Goal: Information Seeking & Learning: Learn about a topic

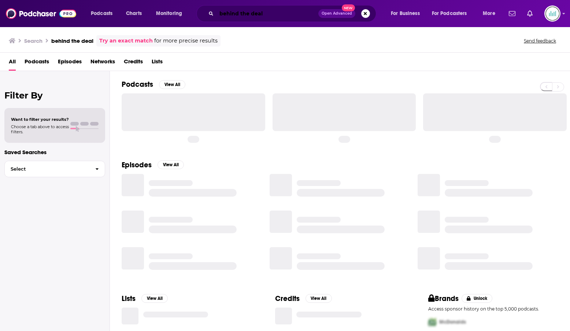
click at [232, 10] on input "behind the deal" at bounding box center [267, 14] width 102 height 12
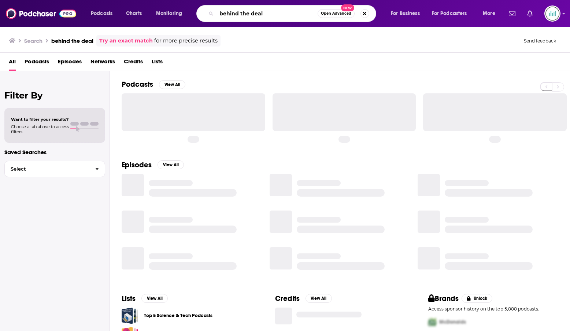
click at [232, 10] on input "behind the deal" at bounding box center [266, 14] width 101 height 12
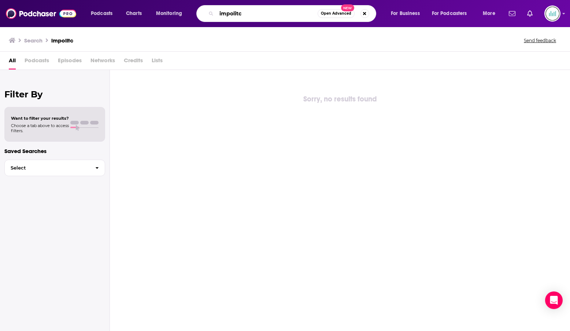
click at [278, 16] on input "impolitc" at bounding box center [266, 14] width 101 height 12
type input "impolitic"
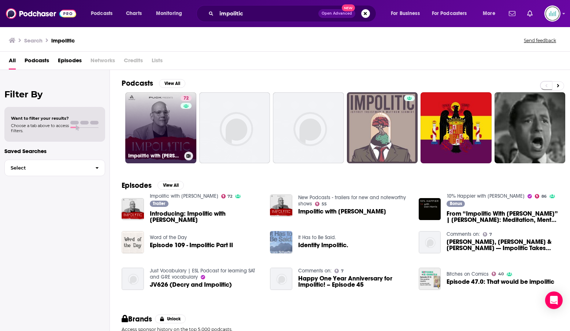
click at [162, 132] on link "72 Impolitic with [PERSON_NAME]" at bounding box center [160, 127] width 71 height 71
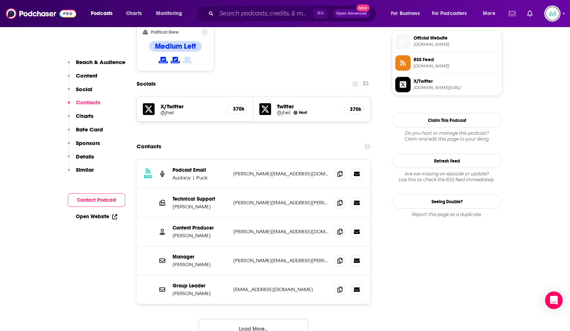
scroll to position [592, 0]
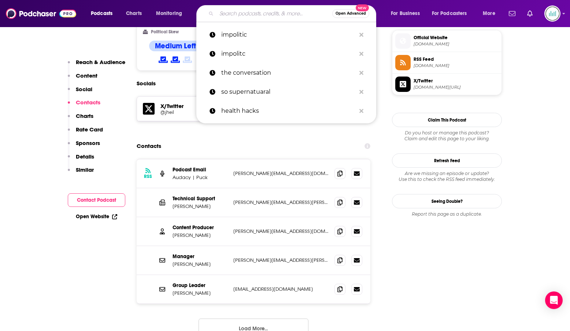
click at [232, 15] on input "Search podcasts, credits, & more..." at bounding box center [274, 14] width 116 height 12
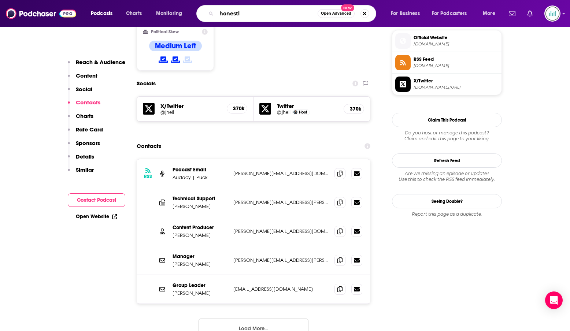
type input "honestly"
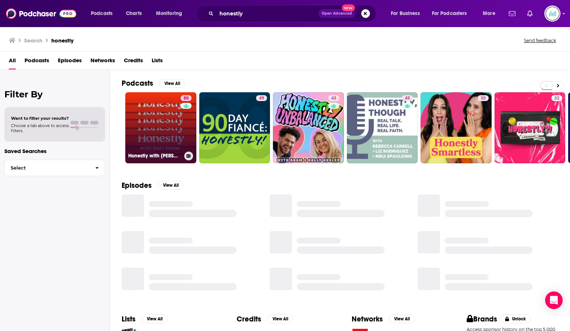
click at [152, 135] on link "80 Honestly with [PERSON_NAME]" at bounding box center [160, 127] width 71 height 71
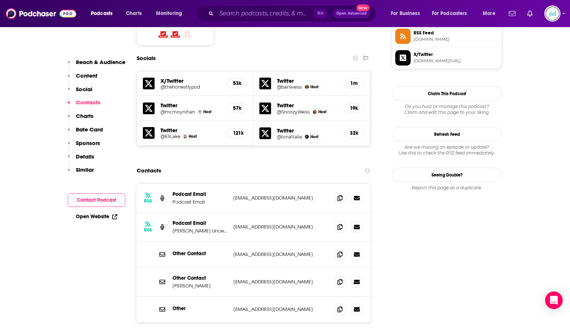
scroll to position [649, 0]
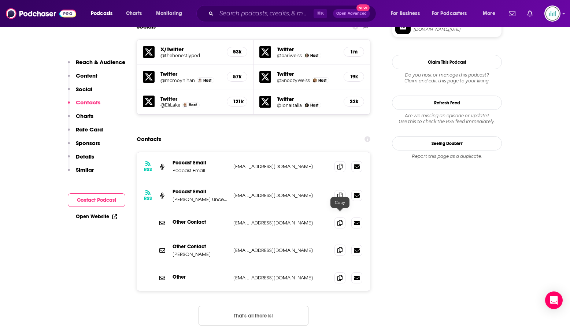
click at [339, 247] on icon at bounding box center [339, 250] width 5 height 6
click at [244, 11] on input "Search podcasts, credits, & more..." at bounding box center [264, 14] width 97 height 12
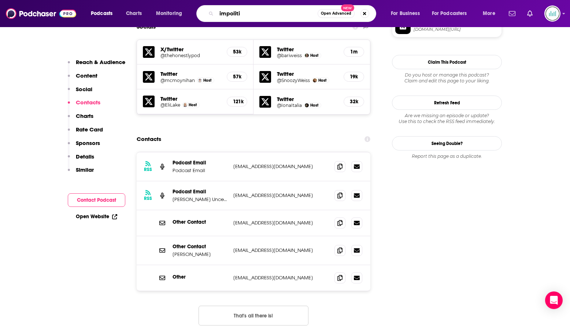
type input "impolitic"
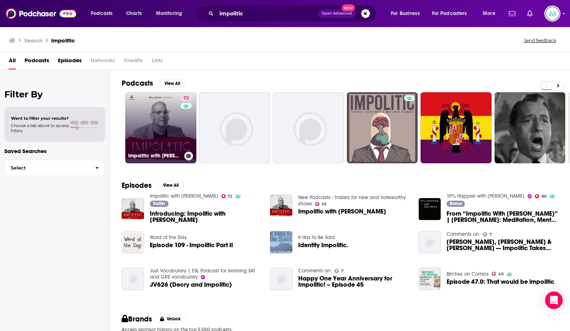
click at [166, 113] on link "72 Impolitic with [PERSON_NAME]" at bounding box center [160, 127] width 71 height 71
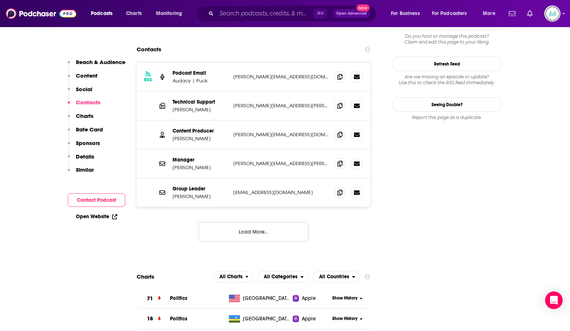
scroll to position [689, 0]
